Goal: Task Accomplishment & Management: Manage account settings

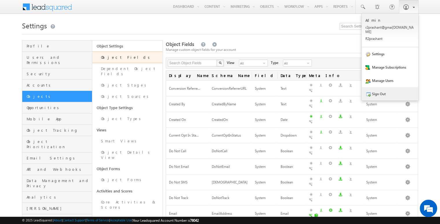
click at [384, 87] on link "Sign Out" at bounding box center [390, 93] width 57 height 13
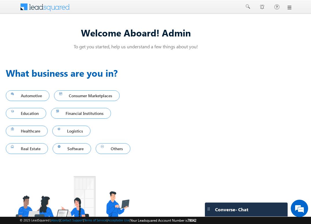
click at [292, 7] on div "Menu Admin r2pra shant @gmai [DOMAIN_NAME] R2pra" at bounding box center [155, 7] width 311 height 14
click at [289, 8] on link at bounding box center [289, 7] width 5 height 5
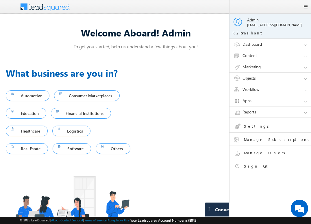
click at [263, 113] on link "Reports" at bounding box center [273, 111] width 87 height 11
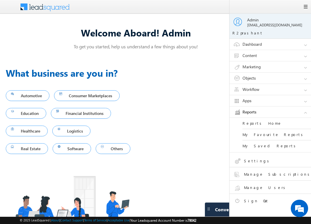
click at [263, 157] on link "Settings" at bounding box center [275, 162] width 82 height 10
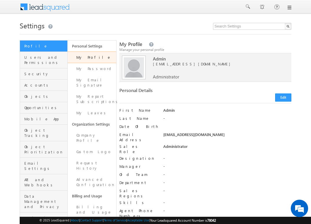
click at [290, 8] on link at bounding box center [289, 7] width 5 height 5
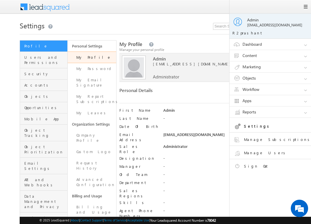
click at [256, 165] on link "Sign Out" at bounding box center [275, 167] width 82 height 10
